Goal: Information Seeking & Learning: Learn about a topic

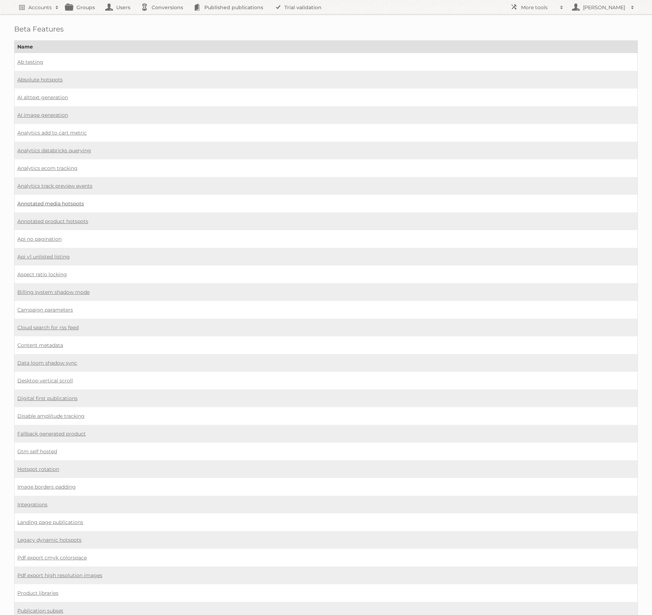
click at [56, 200] on link "Annotated media hotspots" at bounding box center [50, 203] width 67 height 6
click at [49, 218] on link "Annotated product hotspots" at bounding box center [52, 221] width 71 height 6
